Goal: Find specific page/section: Find specific page/section

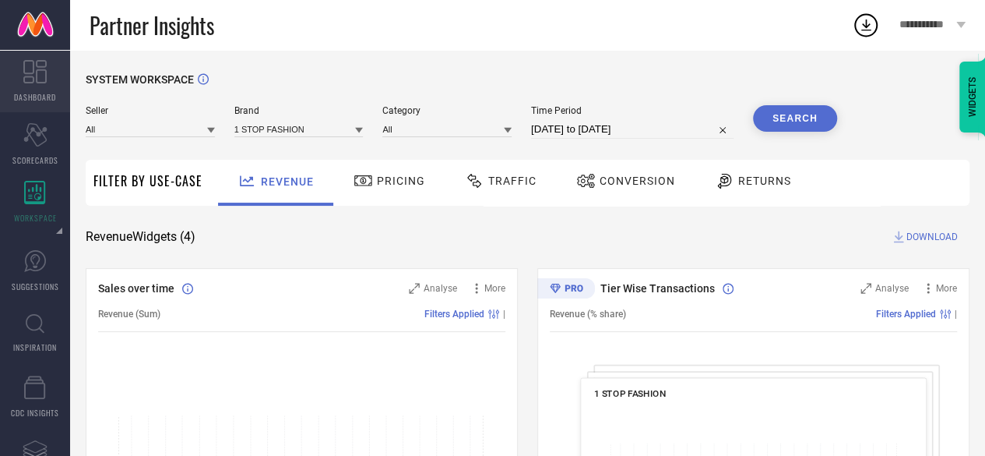
click at [33, 93] on span "DASHBOARD" at bounding box center [35, 97] width 42 height 12
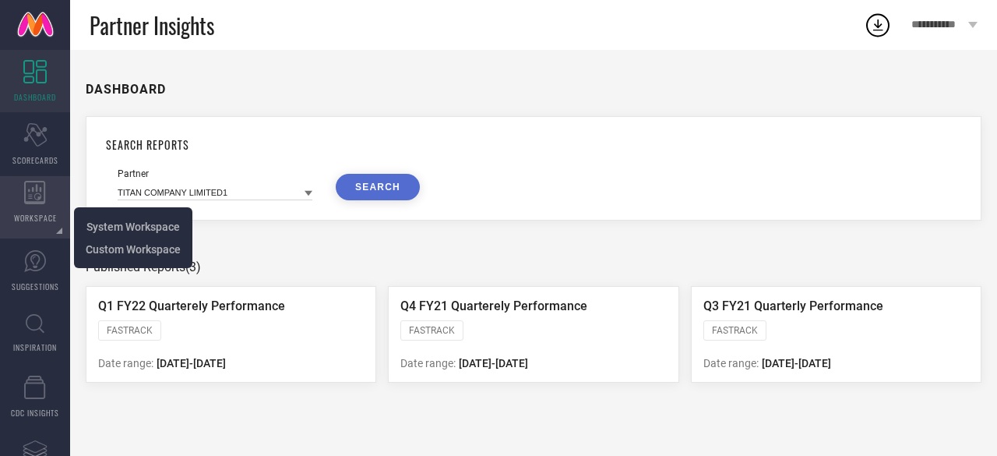
click at [26, 205] on div "WORKSPACE" at bounding box center [35, 207] width 70 height 62
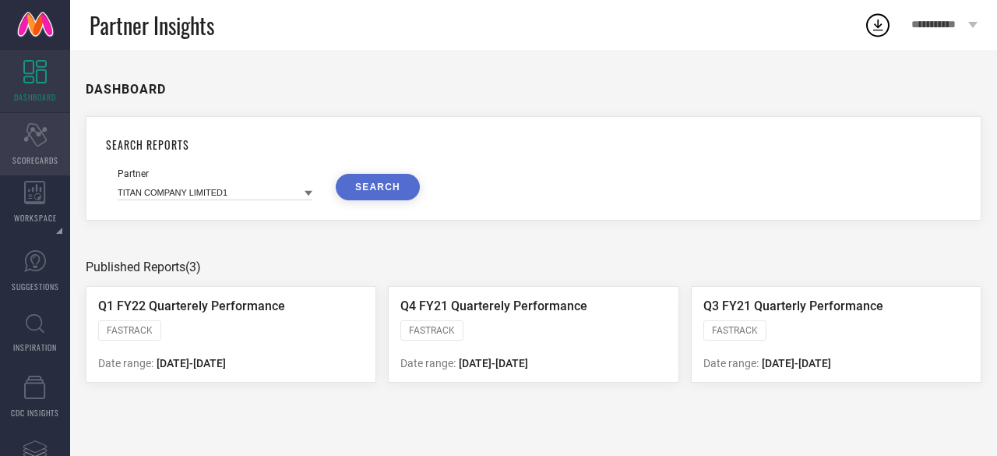
click at [30, 141] on icon "Scorecard" at bounding box center [35, 134] width 24 height 23
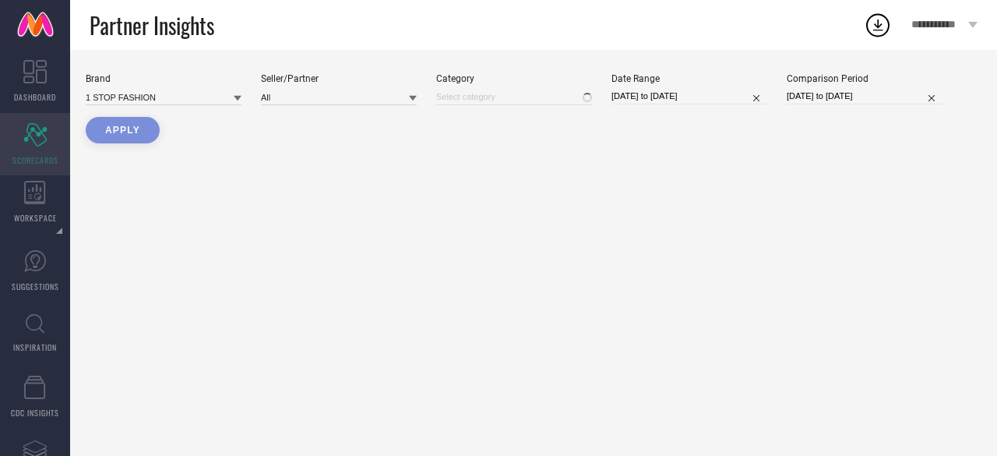
type input "All"
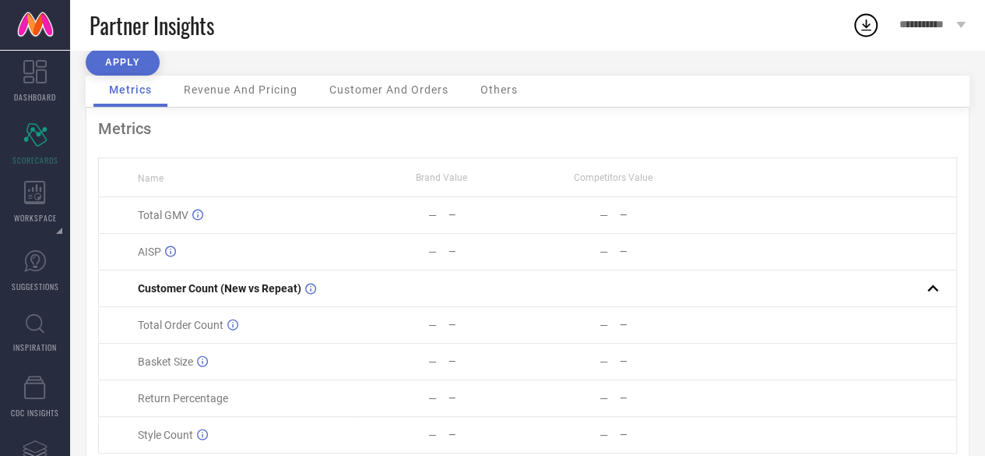
scroll to position [131, 0]
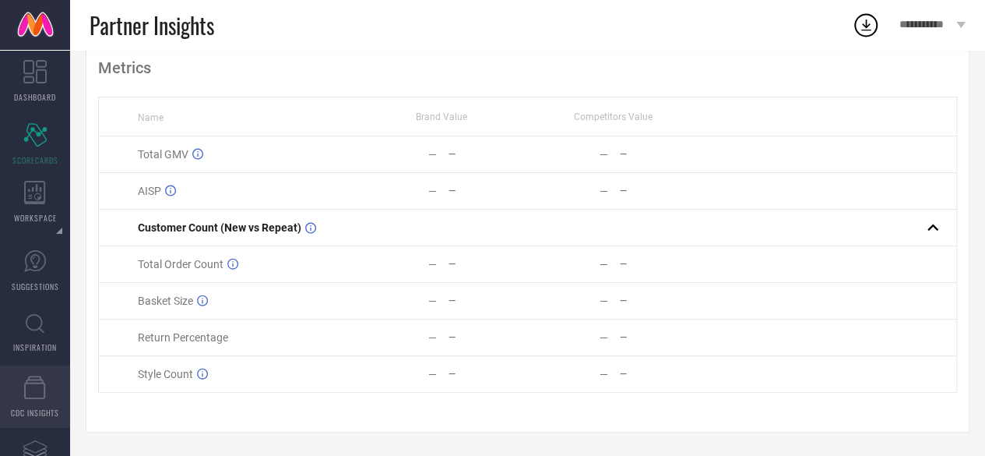
click at [26, 382] on icon at bounding box center [34, 386] width 21 height 23
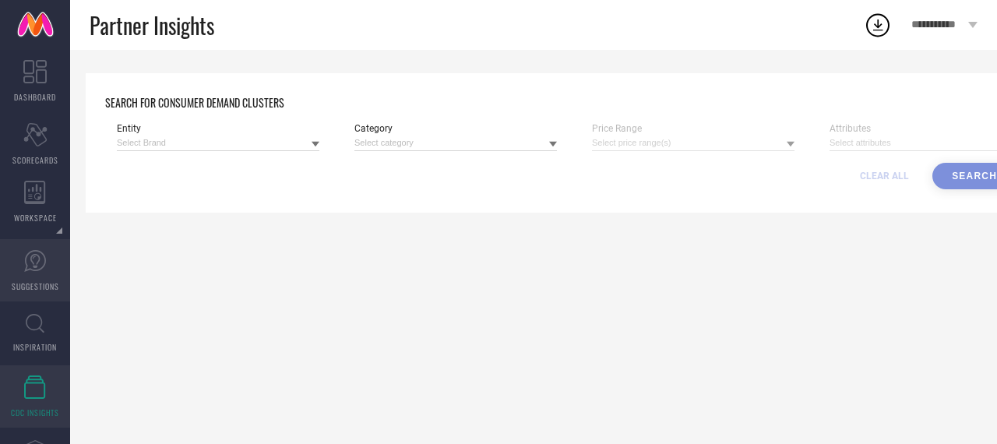
click at [36, 284] on span "SUGGESTIONS" at bounding box center [36, 286] width 48 height 12
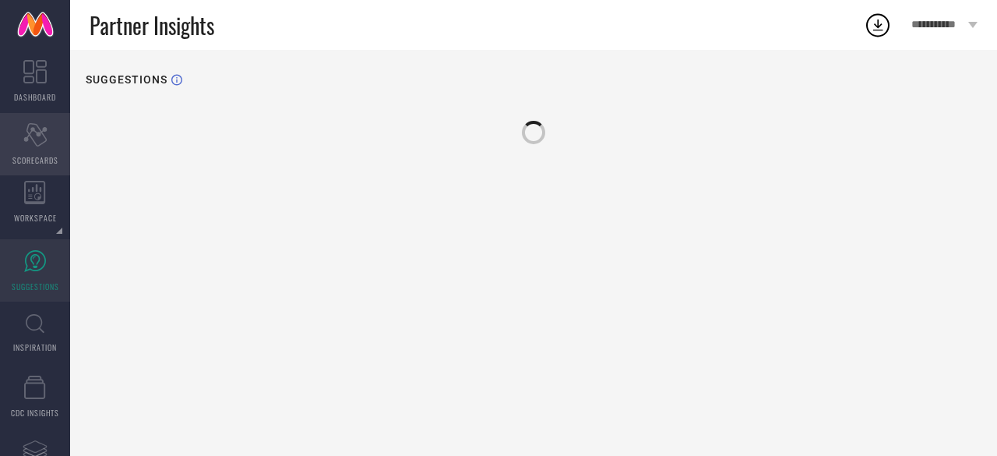
click at [22, 169] on div "Scorecard SCORECARDS" at bounding box center [35, 144] width 70 height 62
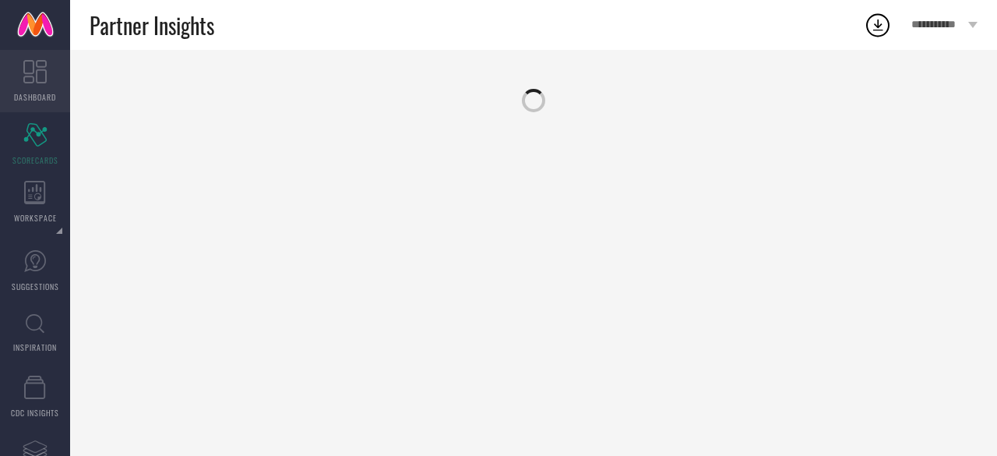
click at [28, 91] on span "DASHBOARD" at bounding box center [35, 97] width 42 height 12
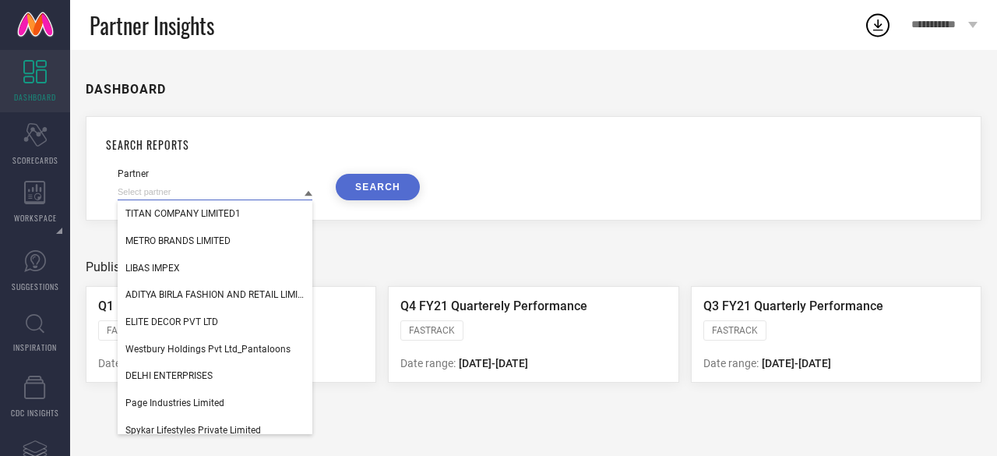
click at [232, 185] on input at bounding box center [215, 192] width 195 height 16
click at [570, 159] on div "SEARCH REPORTS Partner TITAN COMPANY LIMITED1 METRO BRANDS LIMITED LIBAS IMPEX …" at bounding box center [534, 168] width 896 height 104
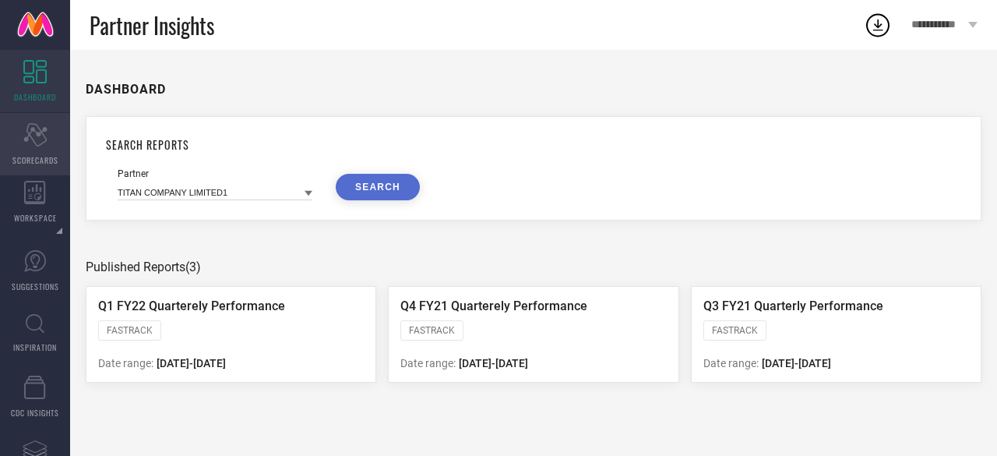
click at [27, 132] on icon at bounding box center [34, 134] width 23 height 23
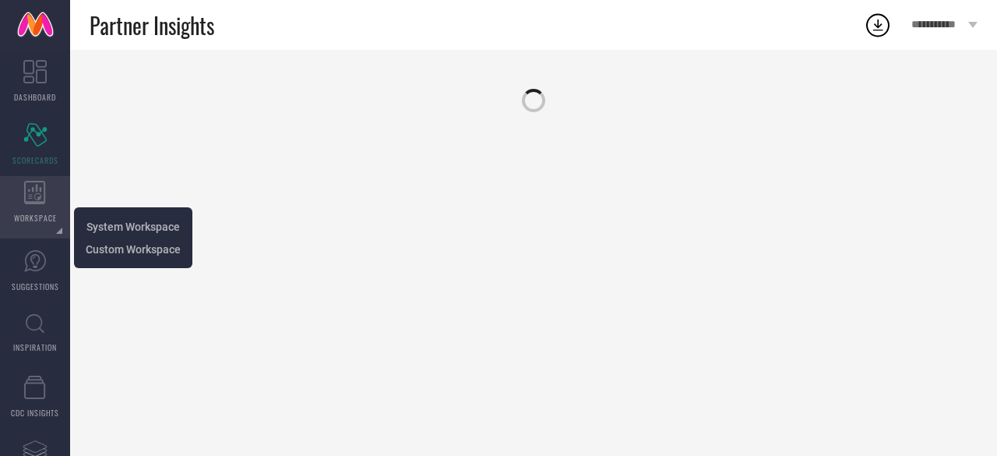
click at [36, 185] on icon at bounding box center [35, 192] width 22 height 23
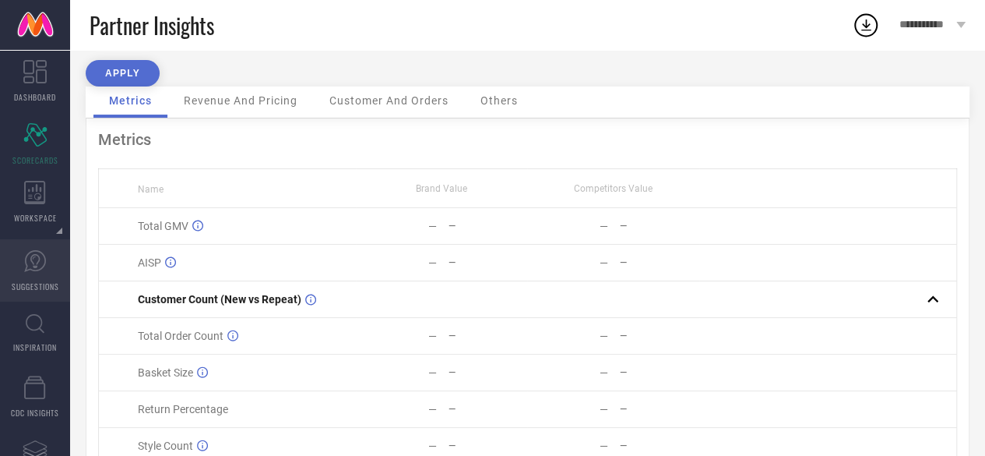
scroll to position [131, 0]
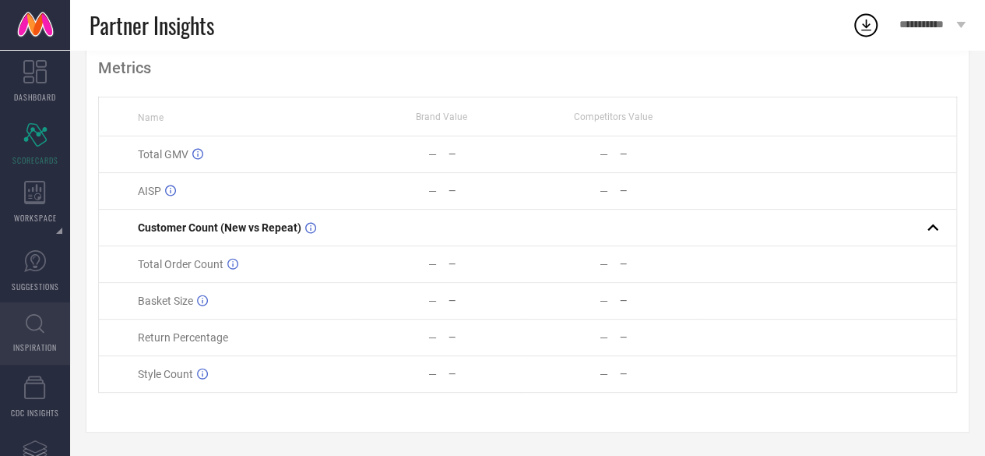
click at [20, 311] on link "INSPIRATION" at bounding box center [35, 333] width 70 height 62
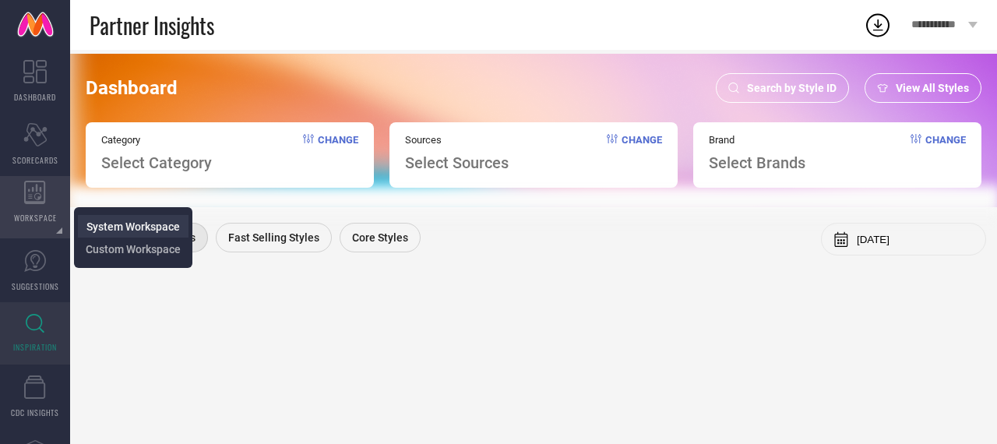
click at [90, 222] on span "System Workspace" at bounding box center [132, 226] width 93 height 12
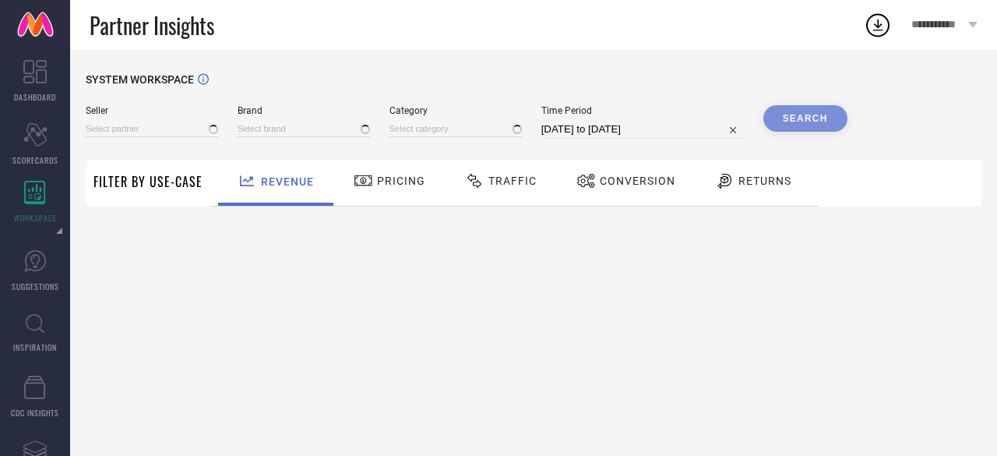
type input "All"
type input "1 STOP FASHION"
type input "All"
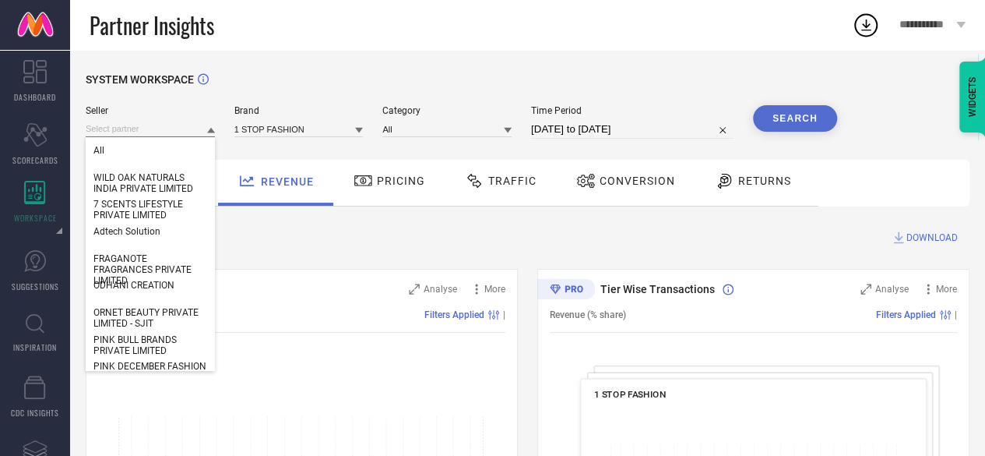
click at [201, 132] on input at bounding box center [150, 129] width 129 height 16
click at [262, 124] on input at bounding box center [298, 129] width 129 height 16
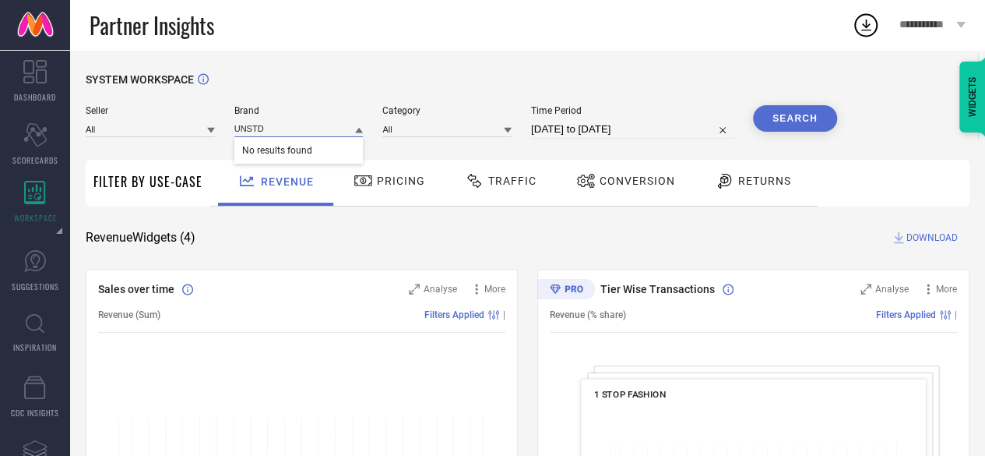
type input "UNSTD"
click at [280, 130] on input at bounding box center [298, 129] width 129 height 16
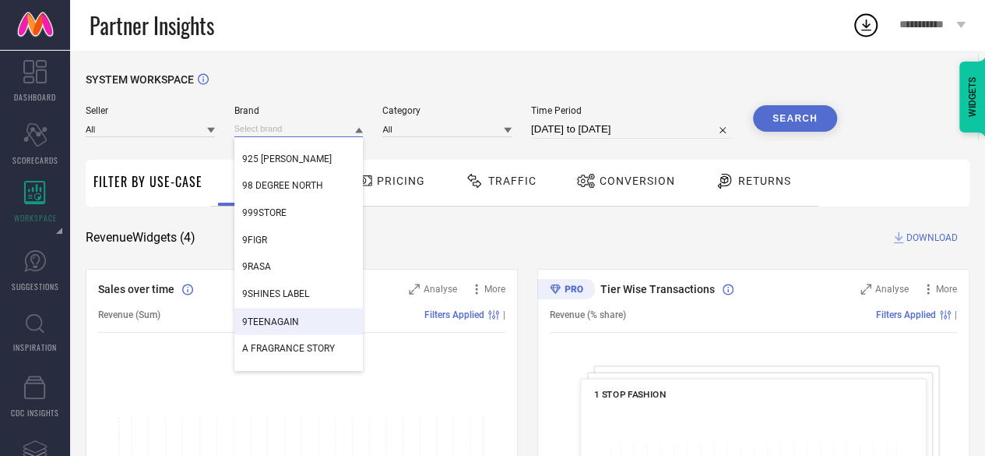
scroll to position [1402, 0]
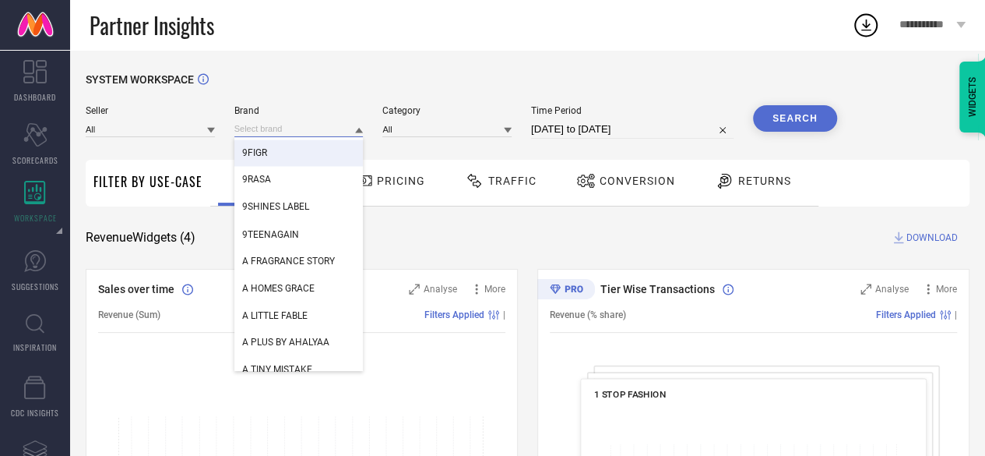
click at [277, 127] on input at bounding box center [298, 129] width 129 height 16
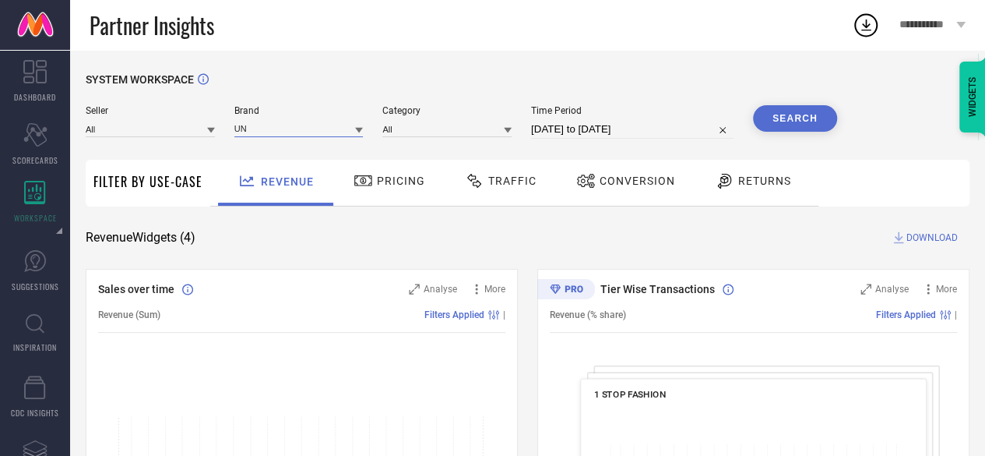
type input "U"
click at [136, 122] on div "Seller All" at bounding box center [150, 121] width 129 height 33
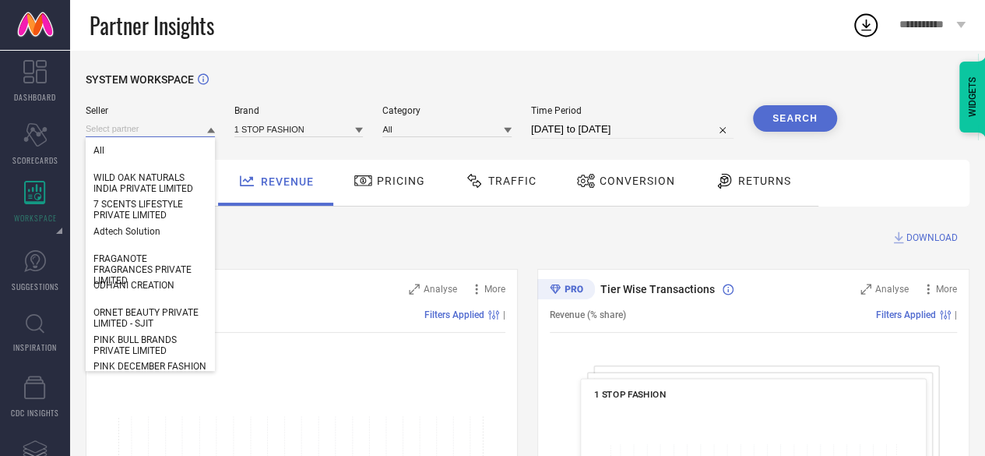
click at [178, 132] on input at bounding box center [150, 129] width 129 height 16
click at [304, 130] on input at bounding box center [298, 129] width 129 height 16
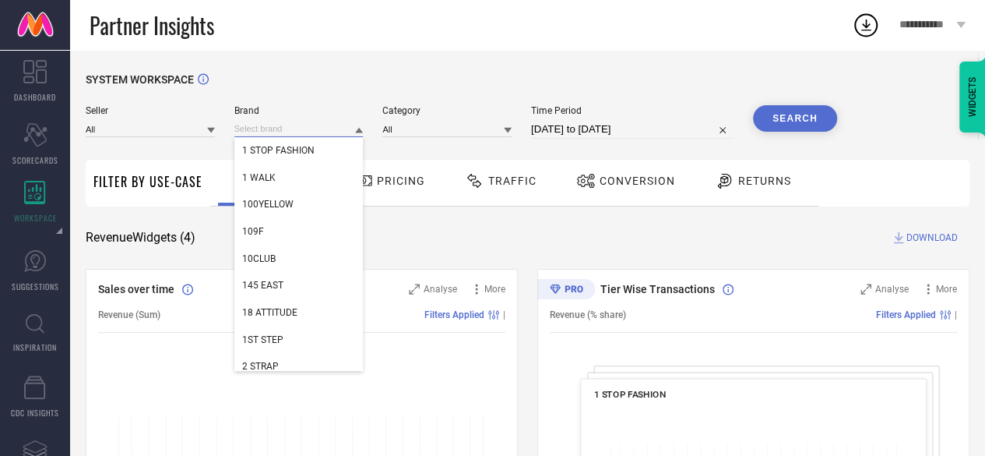
paste input "UNSTD"
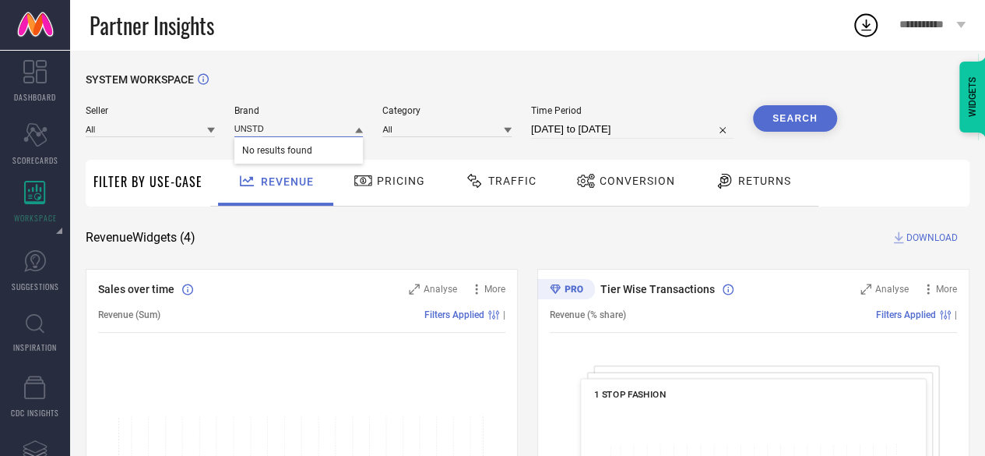
type input "UNSTD"
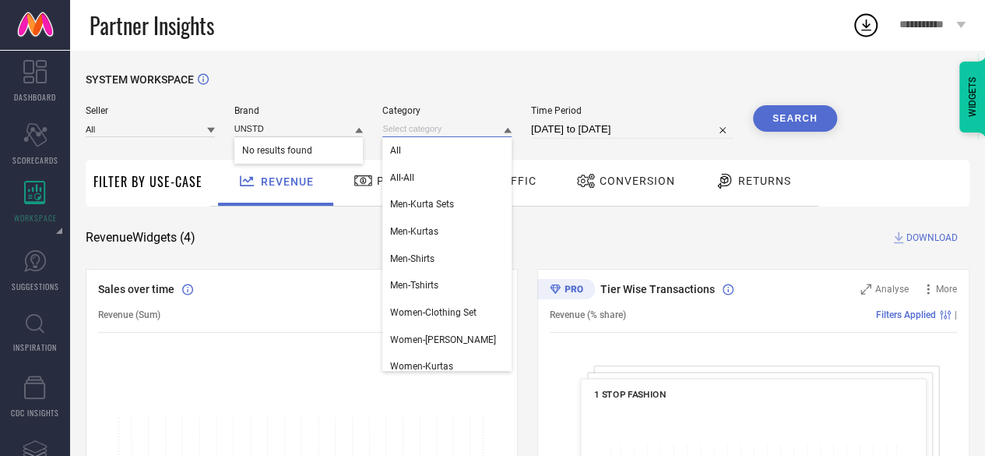
click at [417, 129] on input at bounding box center [446, 129] width 129 height 16
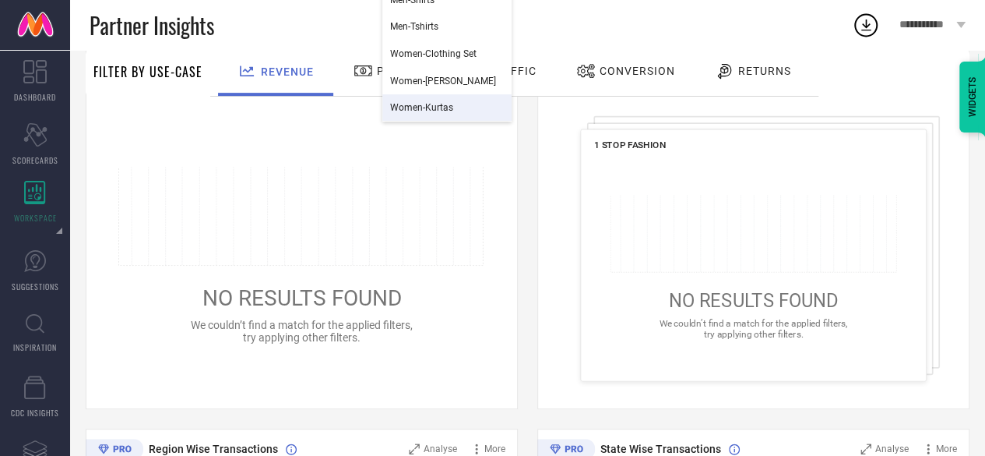
scroll to position [0, 0]
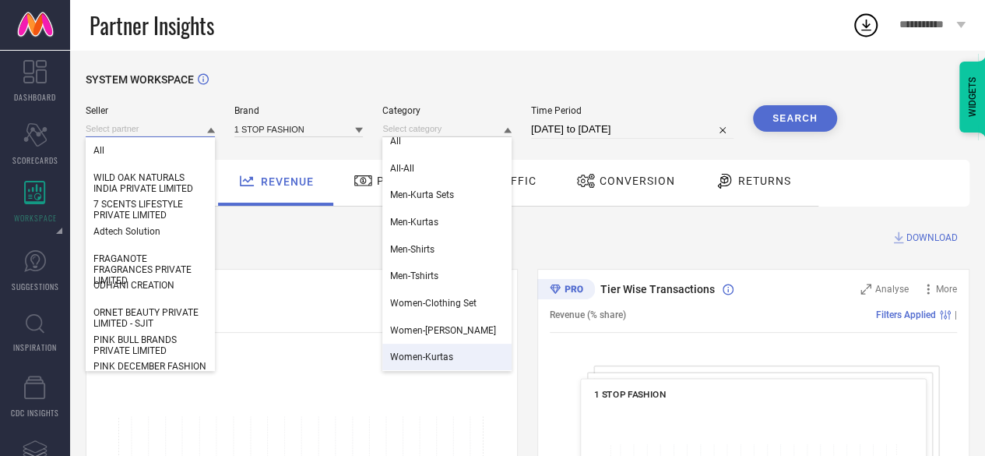
click at [123, 124] on input at bounding box center [150, 129] width 129 height 16
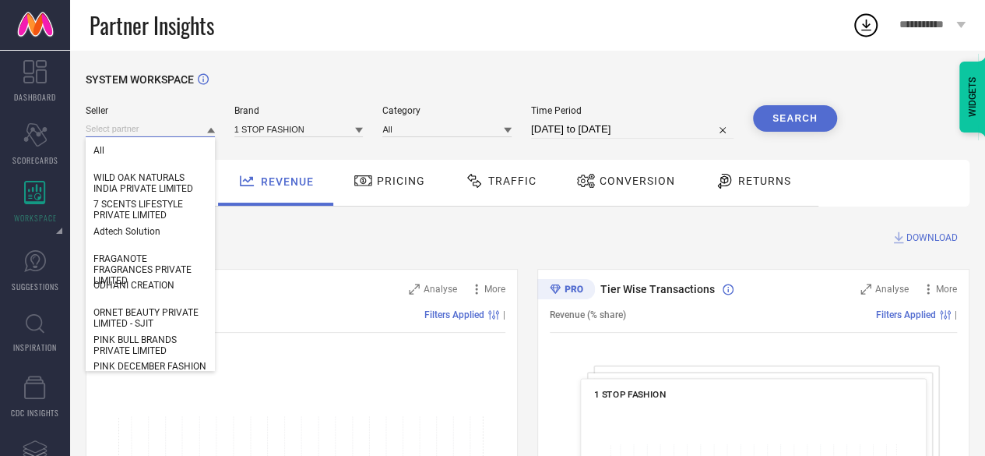
paste input "23794"
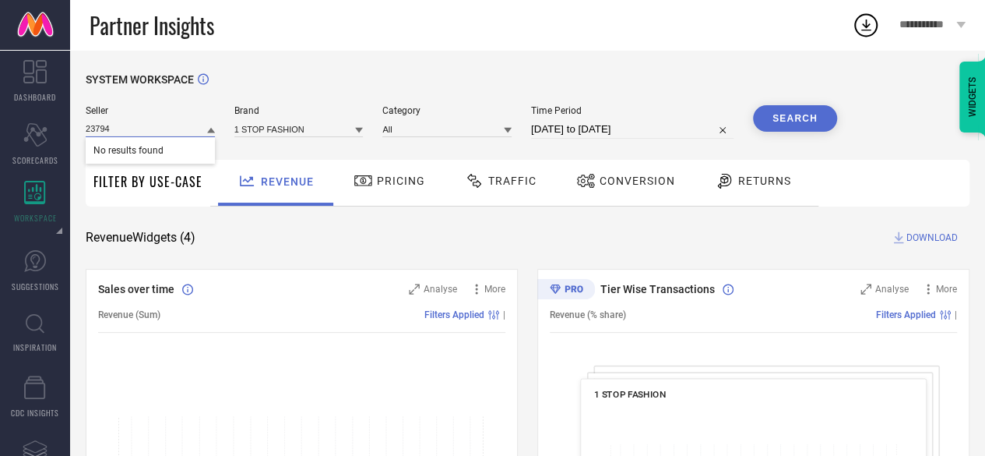
type input "23794"
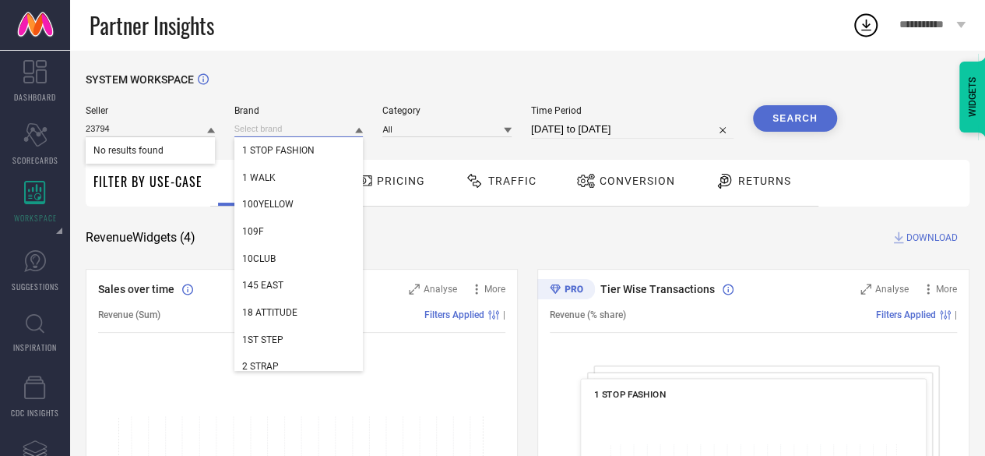
click at [274, 135] on input at bounding box center [298, 129] width 129 height 16
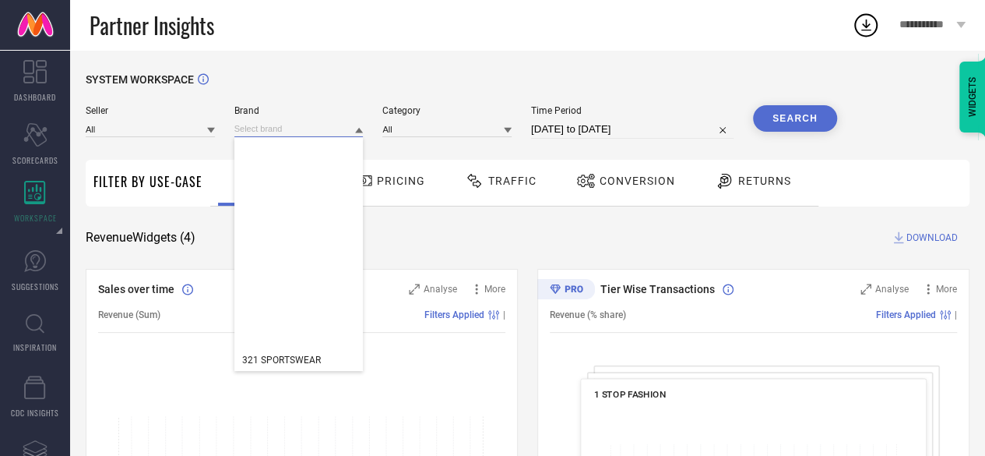
scroll to position [545, 0]
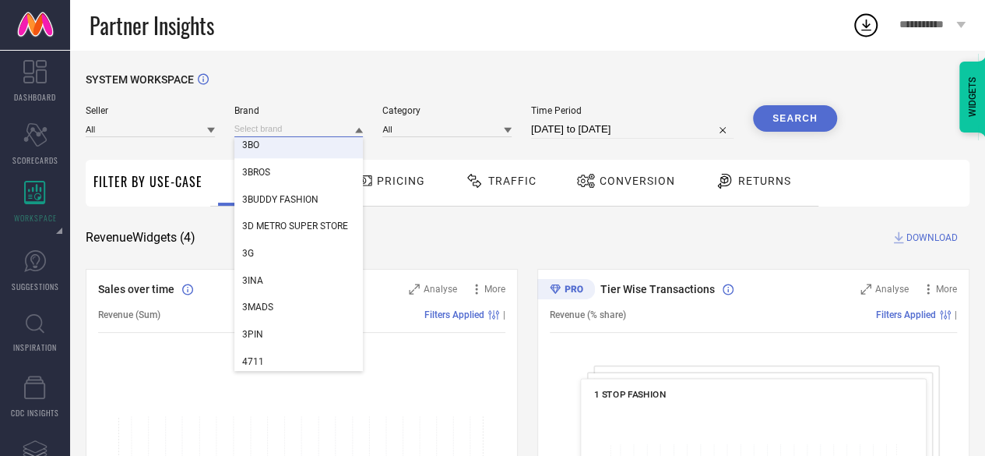
click at [280, 128] on input at bounding box center [298, 129] width 129 height 16
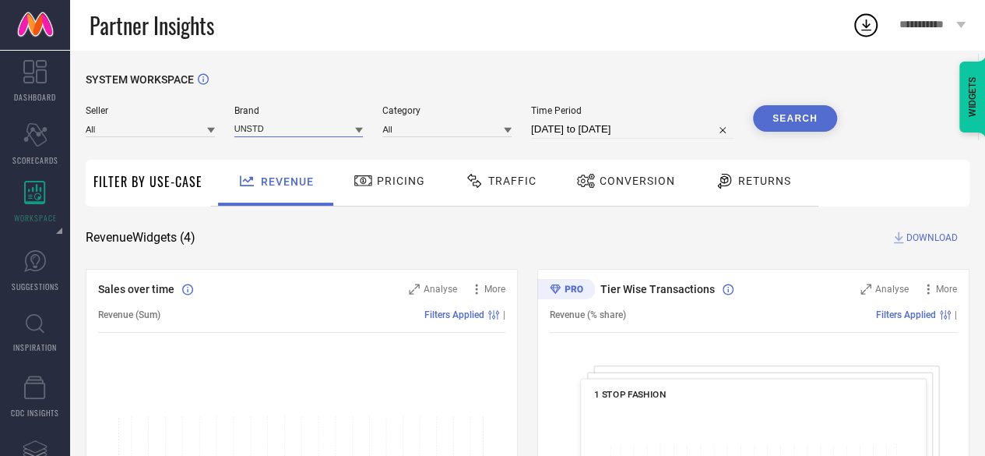
type input "UNSTD"
click at [787, 116] on button "Search" at bounding box center [795, 118] width 84 height 26
click at [262, 125] on input at bounding box center [298, 129] width 129 height 16
click at [394, 125] on input at bounding box center [446, 129] width 129 height 16
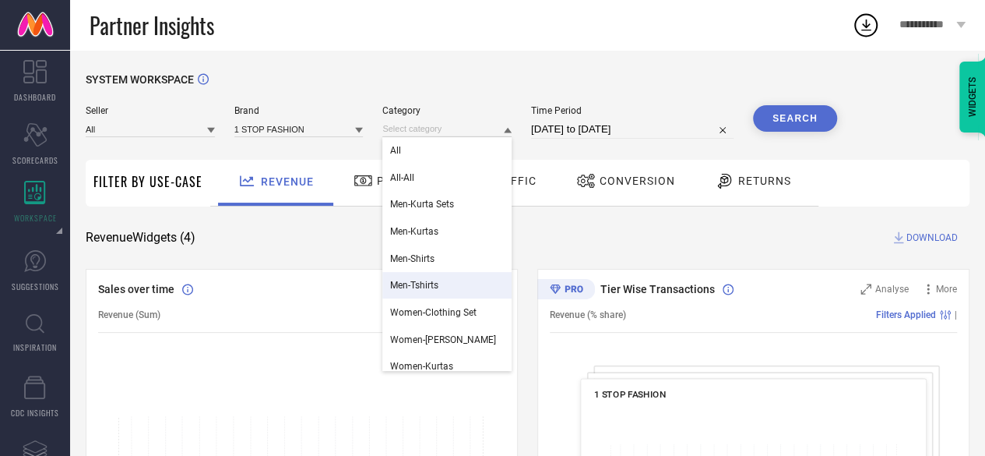
click at [440, 286] on div "Men-Tshirts" at bounding box center [446, 285] width 129 height 26
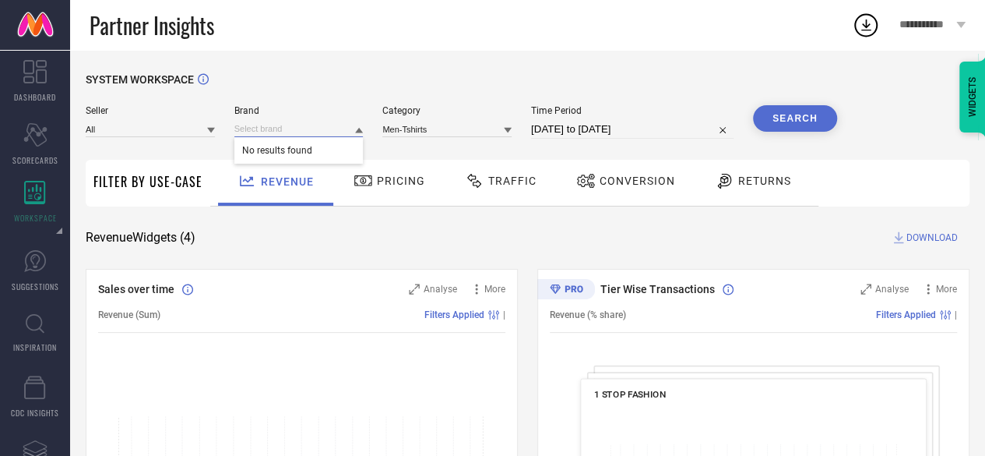
click at [251, 129] on input at bounding box center [298, 129] width 129 height 16
type input "UNSTD"
click at [770, 119] on button "Search" at bounding box center [795, 118] width 84 height 26
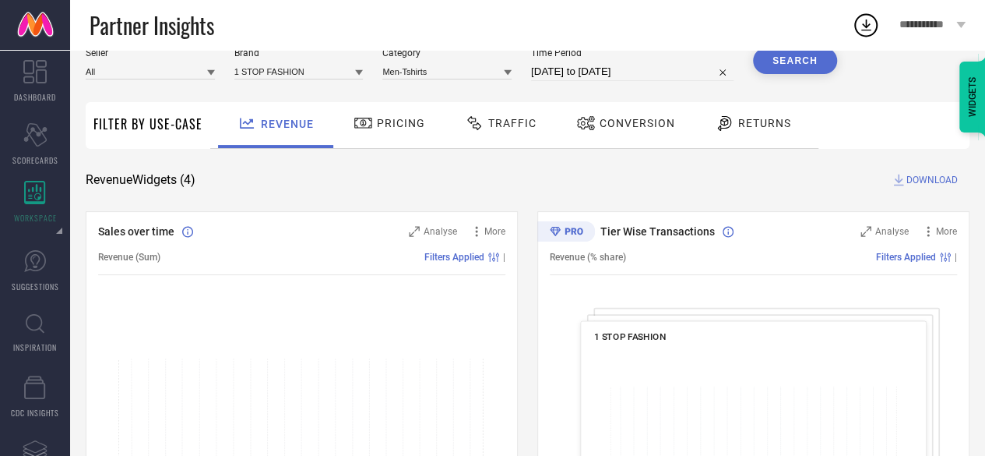
scroll to position [156, 0]
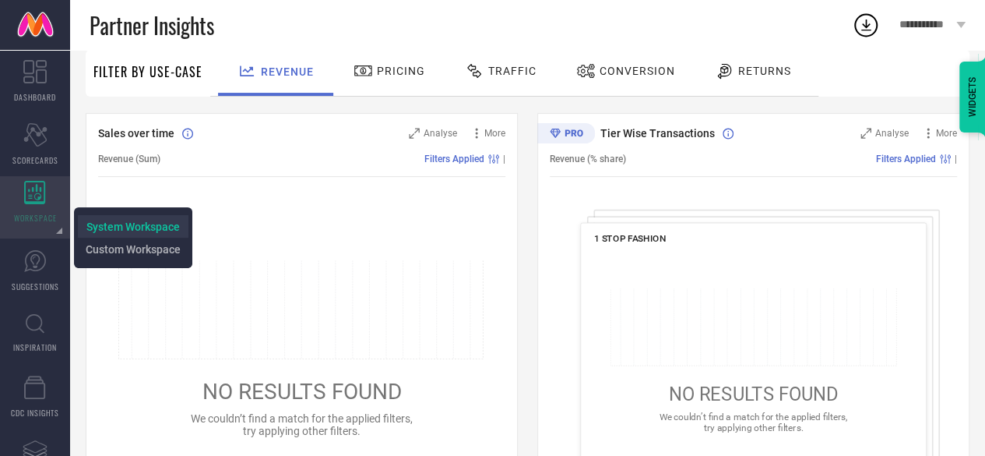
click at [125, 231] on span "System Workspace" at bounding box center [132, 226] width 93 height 12
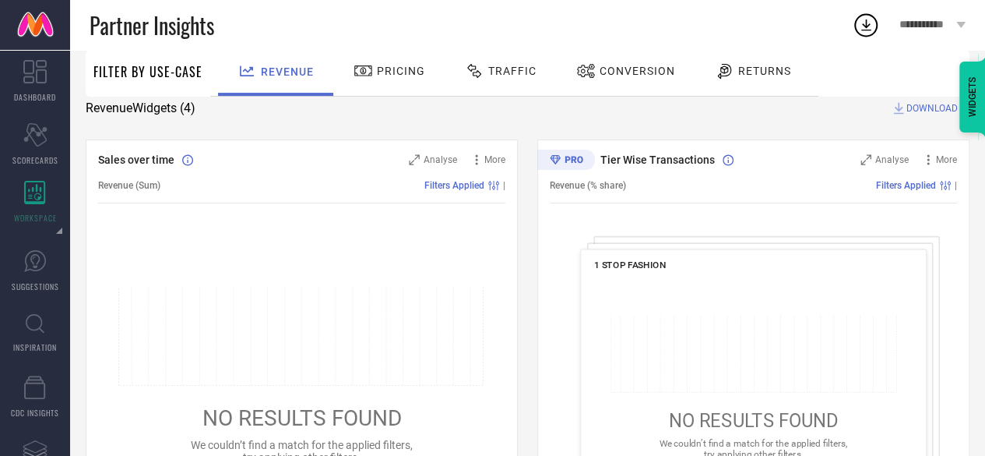
scroll to position [0, 0]
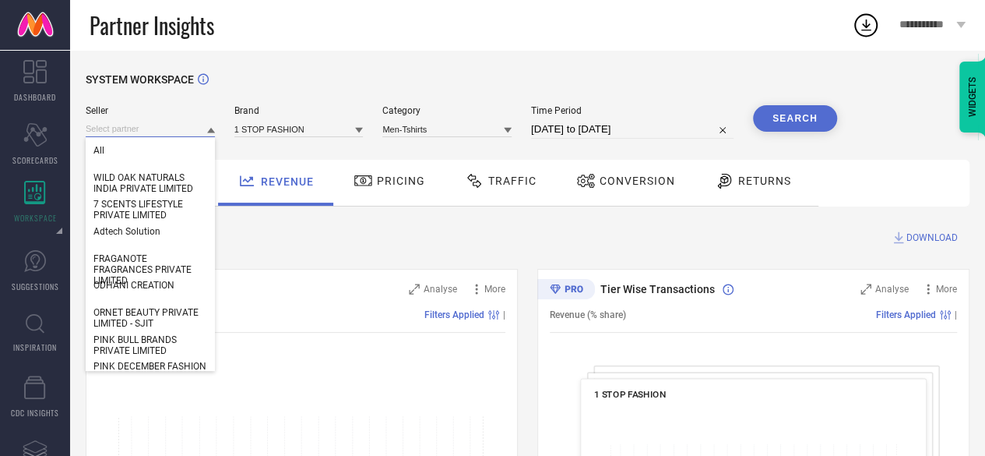
click at [171, 132] on input at bounding box center [150, 129] width 129 height 16
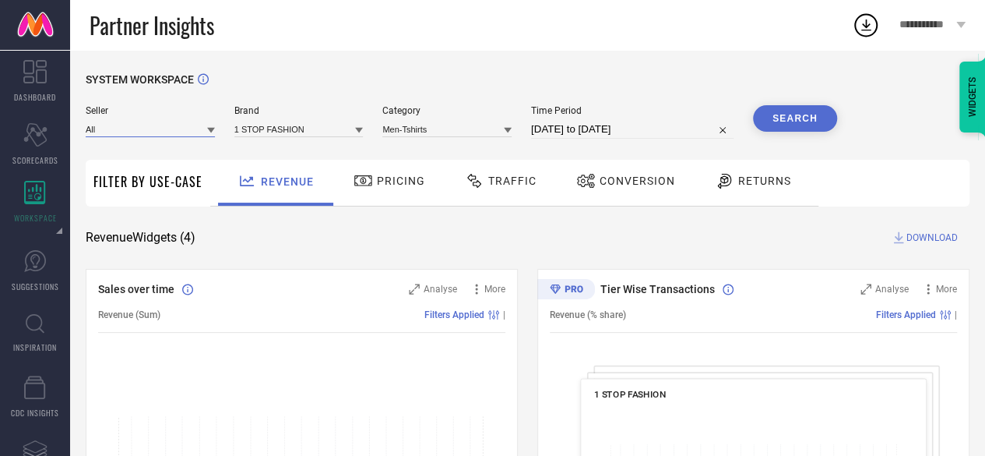
click at [171, 132] on input at bounding box center [150, 129] width 129 height 16
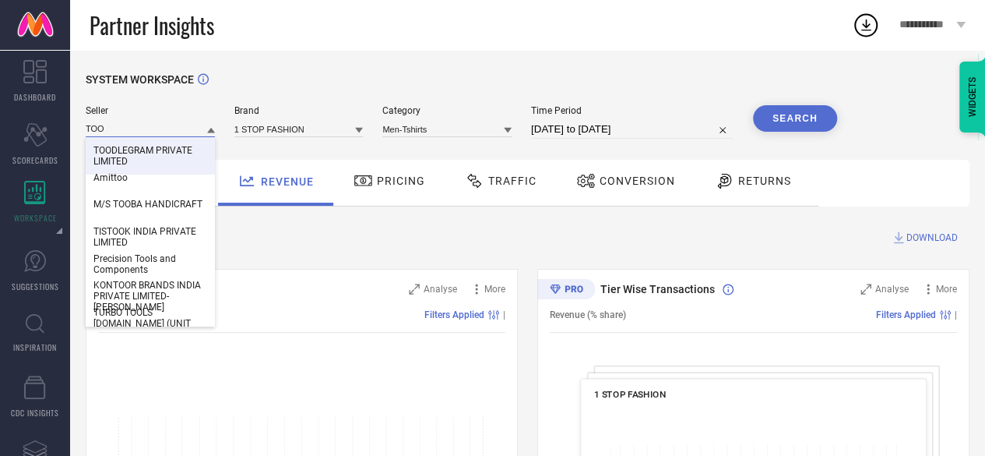
type input "TOO"
click at [157, 145] on div "TOODLEGRAM PRIVATE LIMITED" at bounding box center [150, 155] width 129 height 37
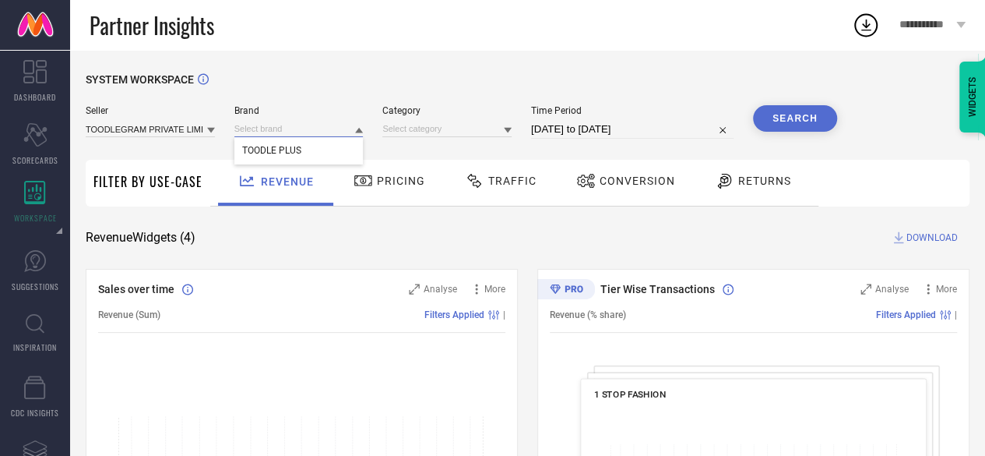
click at [283, 127] on input at bounding box center [298, 129] width 129 height 16
click at [358, 125] on div at bounding box center [359, 129] width 8 height 15
click at [312, 129] on input at bounding box center [298, 129] width 129 height 16
click at [363, 131] on icon at bounding box center [359, 130] width 8 height 8
click at [300, 128] on input at bounding box center [298, 129] width 129 height 16
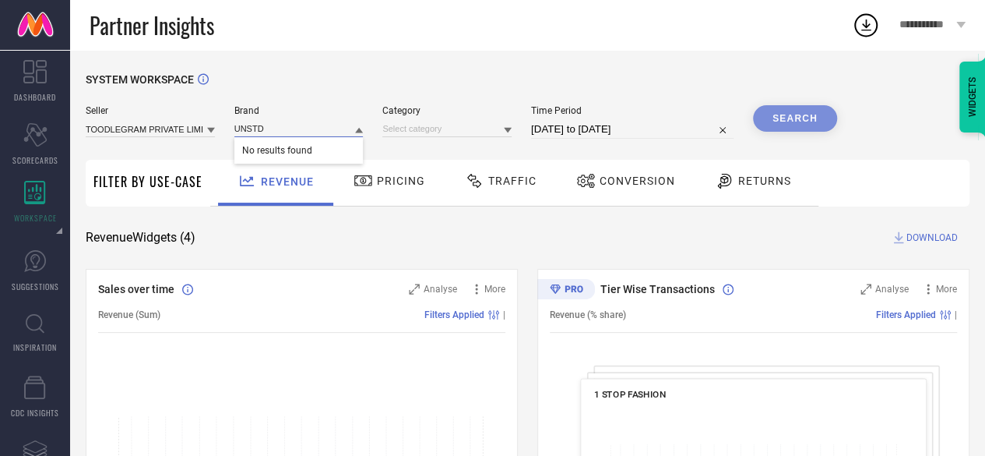
type input "UNSTD"
